Goal: Navigation & Orientation: Find specific page/section

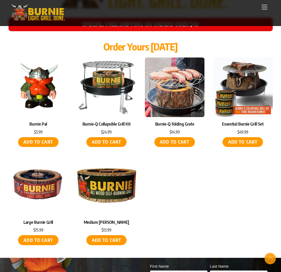
scroll to position [2369, 0]
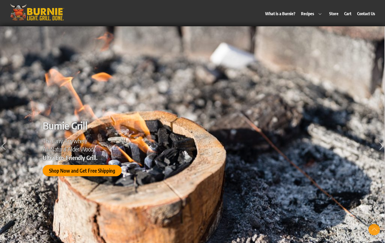
scroll to position [203, 0]
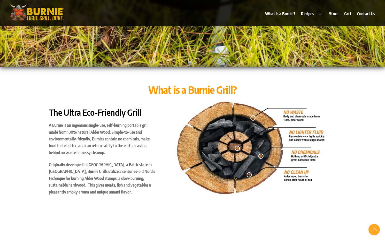
scroll to position [854, 0]
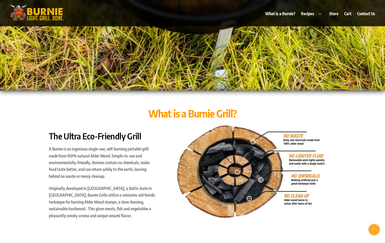
scroll to position [254, 0]
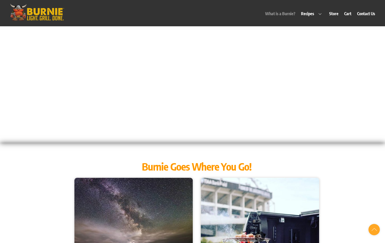
scroll to position [505, 0]
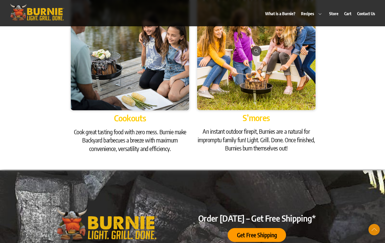
scroll to position [889, 0]
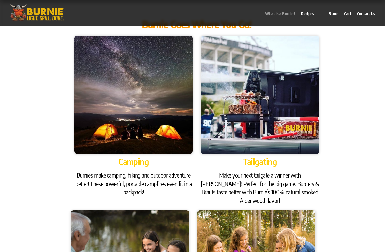
scroll to position [527, 0]
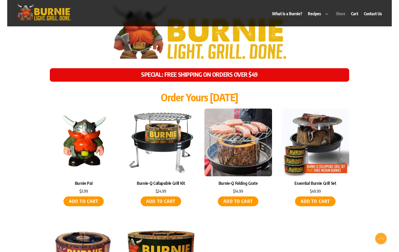
scroll to position [2194, 0]
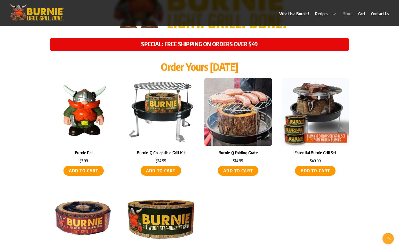
scroll to position [2202, 0]
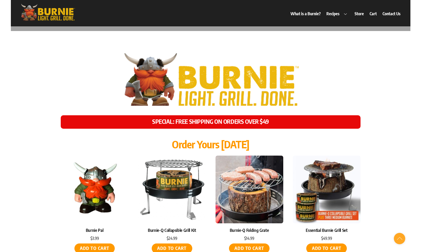
scroll to position [2172, 0]
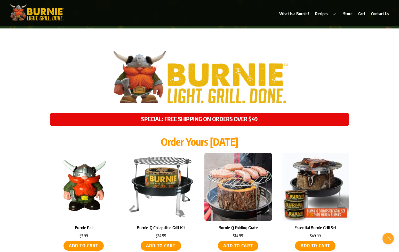
drag, startPoint x: 368, startPoint y: 83, endPoint x: 388, endPoint y: 85, distance: 20.2
click at [368, 83] on div "SPECIAL: FREE SHIPPING ON ORDERS OVER $49 Order Yours Today Burnie Pal $ 3.99 A…" at bounding box center [199, 199] width 399 height 343
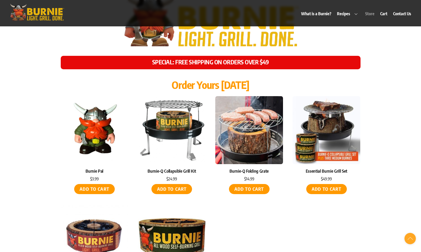
scroll to position [2071, 0]
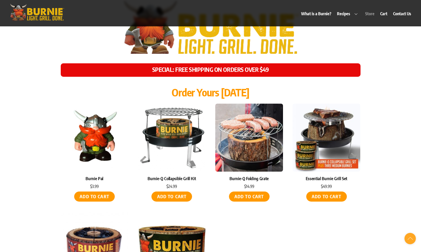
click at [334, 114] on img at bounding box center [326, 138] width 68 height 68
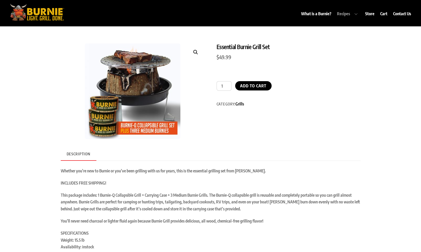
click at [354, 14] on link "Recipes" at bounding box center [347, 14] width 27 height 12
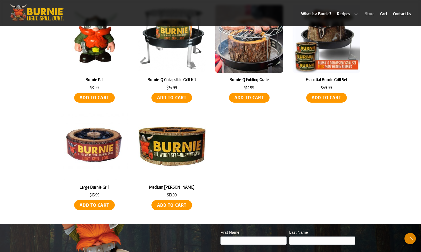
scroll to position [2278, 0]
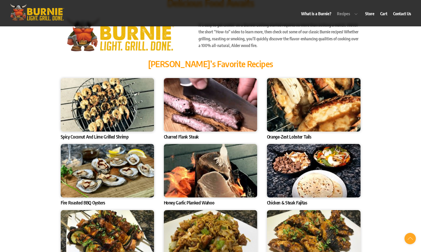
scroll to position [1716, 0]
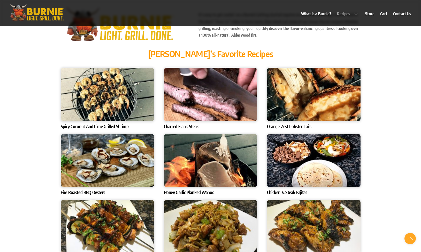
scroll to position [1577, 0]
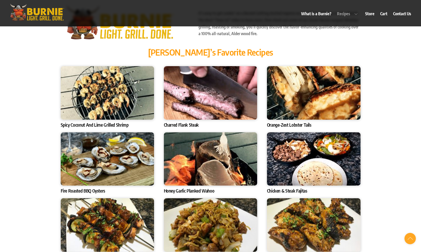
click at [128, 144] on img at bounding box center [107, 158] width 93 height 53
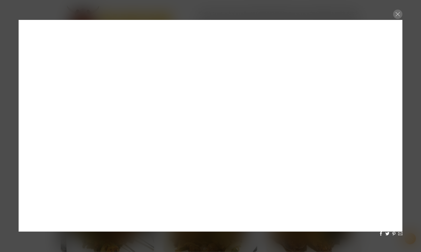
click at [398, 15] on div at bounding box center [397, 14] width 9 height 9
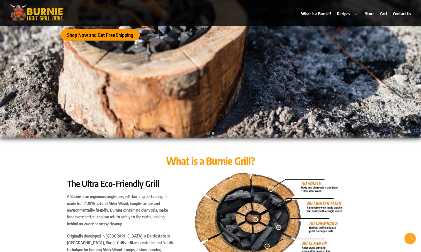
scroll to position [140, 0]
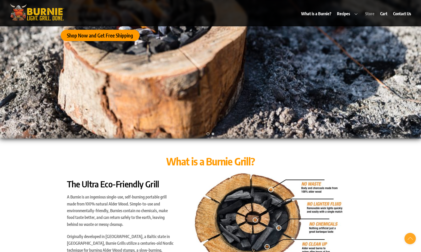
click at [369, 13] on link "Store" at bounding box center [369, 14] width 14 height 12
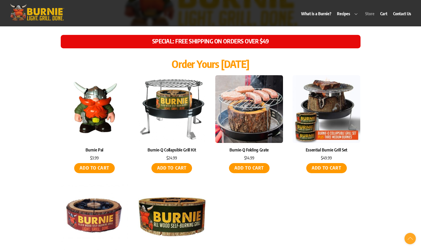
scroll to position [2211, 0]
